Goal: Find contact information: Find contact information

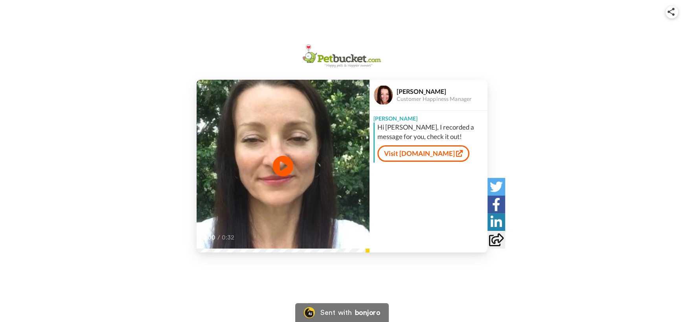
click at [284, 169] on icon at bounding box center [283, 166] width 21 height 21
click at [411, 92] on div "[PERSON_NAME]" at bounding box center [442, 91] width 90 height 7
click at [407, 92] on div "[PERSON_NAME]" at bounding box center [442, 91] width 90 height 7
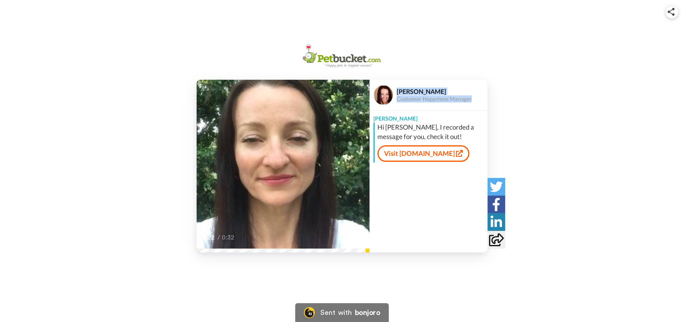
drag, startPoint x: 397, startPoint y: 92, endPoint x: 474, endPoint y: 100, distance: 77.1
click at [474, 100] on div "Kelly Gillies Customer Happiness Manager" at bounding box center [442, 95] width 90 height 15
copy div "Kelly Gillies Customer Happiness Manager"
click at [361, 311] on div "bonjoro" at bounding box center [367, 313] width 25 height 7
click at [389, 122] on div "[PERSON_NAME]" at bounding box center [429, 117] width 118 height 12
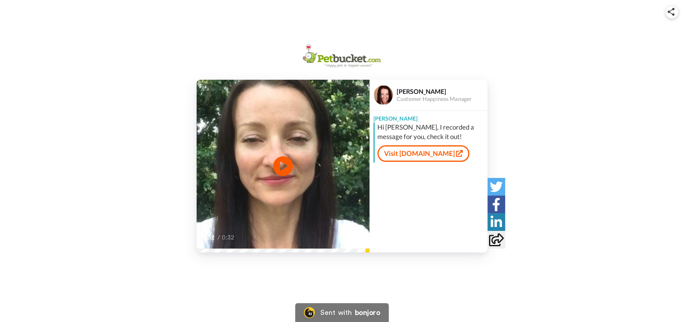
click at [389, 122] on div "[PERSON_NAME]" at bounding box center [429, 117] width 118 height 12
copy div "[PERSON_NAME]"
